Goal: Transaction & Acquisition: Purchase product/service

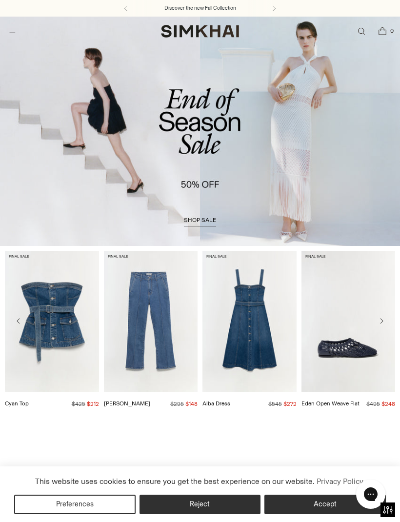
click at [365, 31] on icon "Open search modal" at bounding box center [361, 31] width 10 height 8
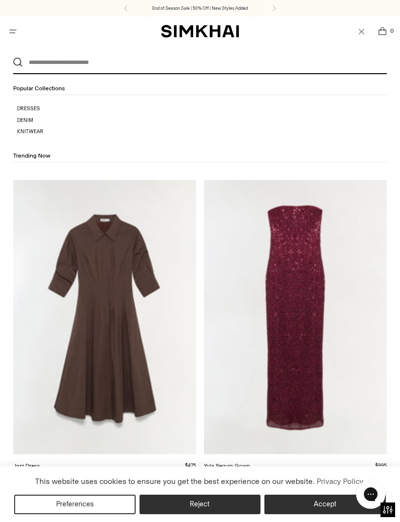
click at [359, 30] on icon "Open search modal" at bounding box center [361, 31] width 13 height 10
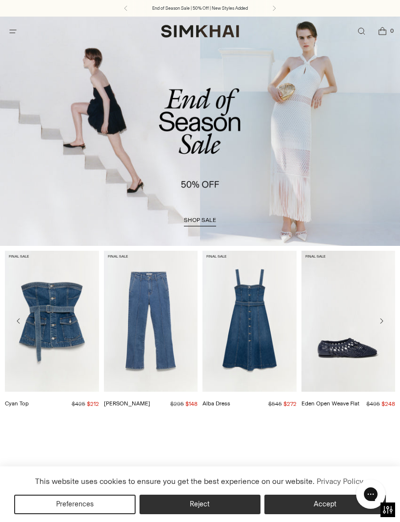
click at [207, 220] on span "shop sale" at bounding box center [200, 219] width 32 height 7
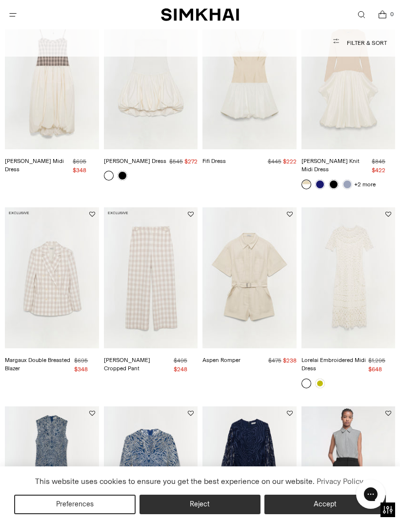
scroll to position [526, 0]
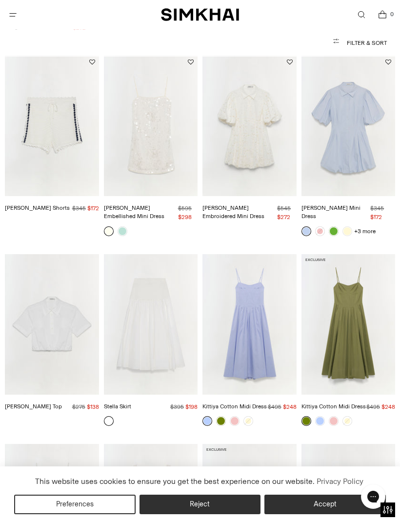
scroll to position [2245, 0]
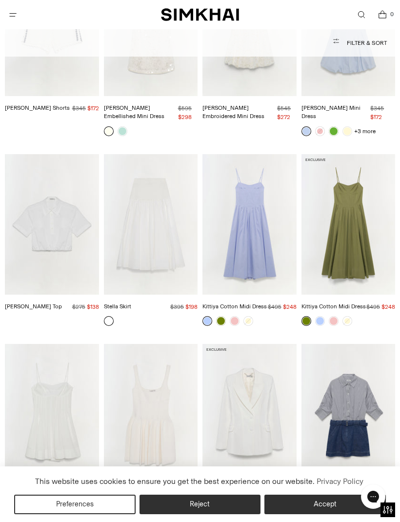
click at [237, 316] on link at bounding box center [235, 321] width 10 height 10
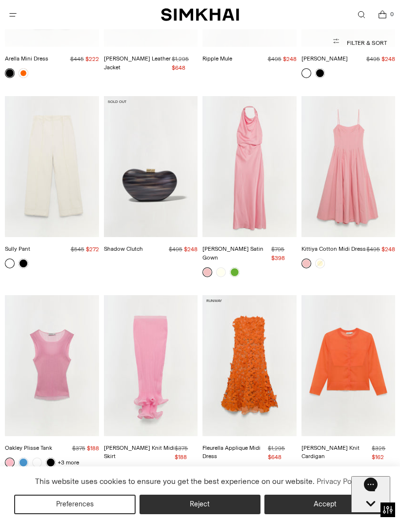
scroll to position [5594, 0]
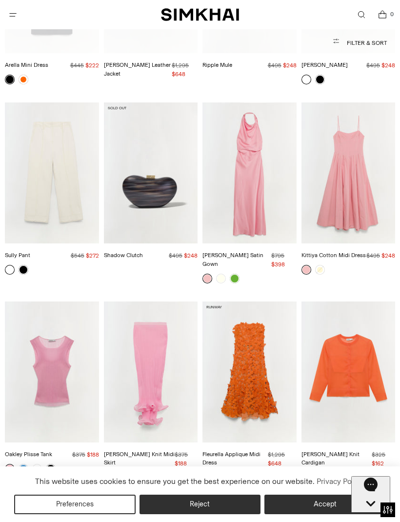
click at [254, 320] on img "Fleurella Applique Midi Dress" at bounding box center [249, 371] width 94 height 141
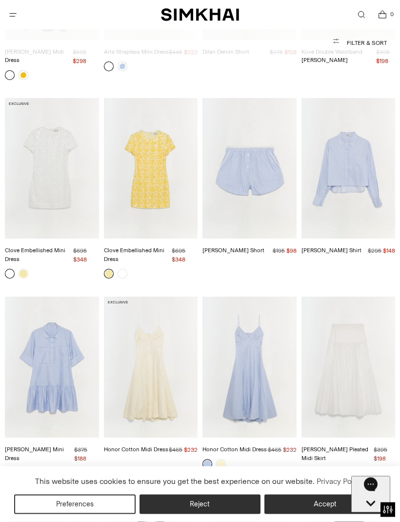
scroll to position [15741, 0]
click at [359, 20] on link "Open search modal" at bounding box center [361, 15] width 20 height 20
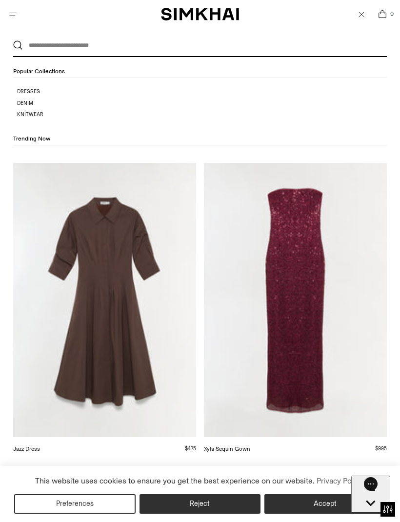
click at [324, 49] on input "text" at bounding box center [198, 45] width 350 height 21
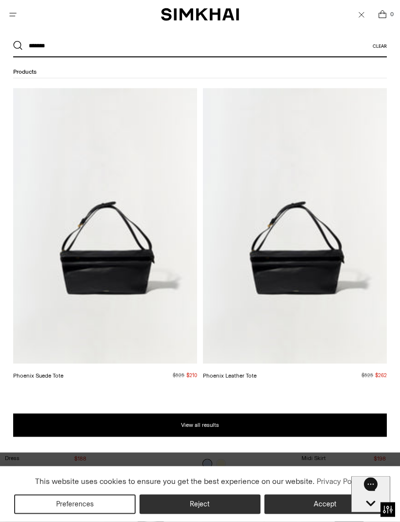
type input "*******"
click at [18, 46] on button "Search" at bounding box center [18, 46] width 10 height 10
